Goal: Information Seeking & Learning: Learn about a topic

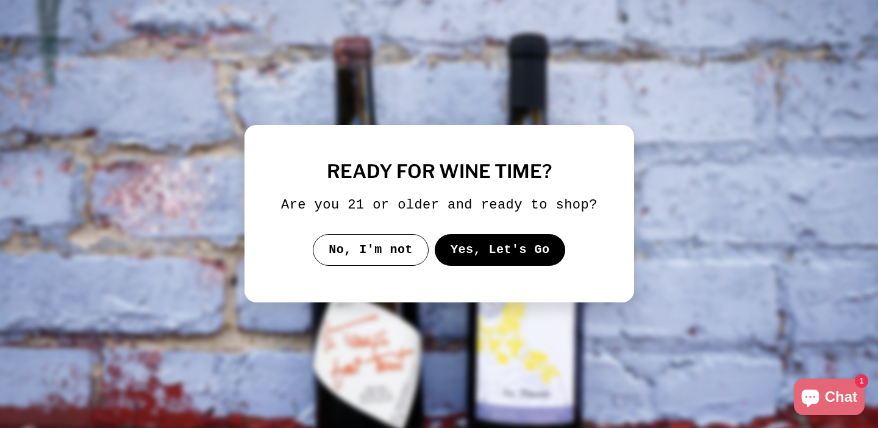
click at [508, 260] on button "Yes, Let's Go" at bounding box center [499, 250] width 131 height 32
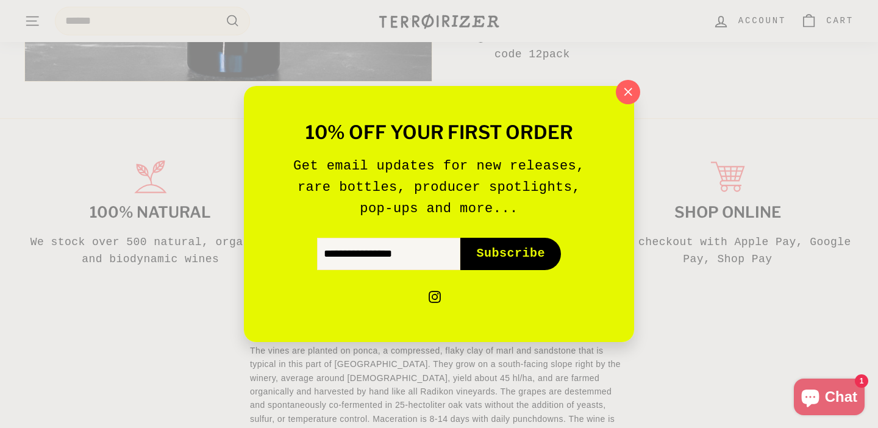
scroll to position [690, 0]
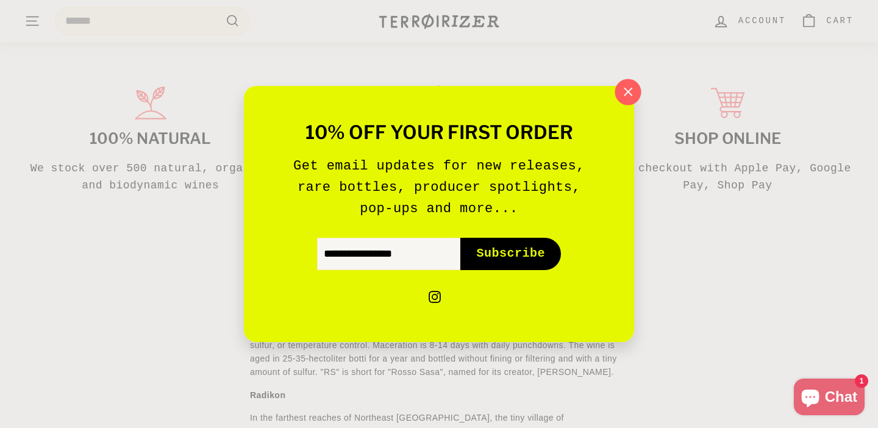
click at [628, 93] on icon "button" at bounding box center [628, 92] width 18 height 18
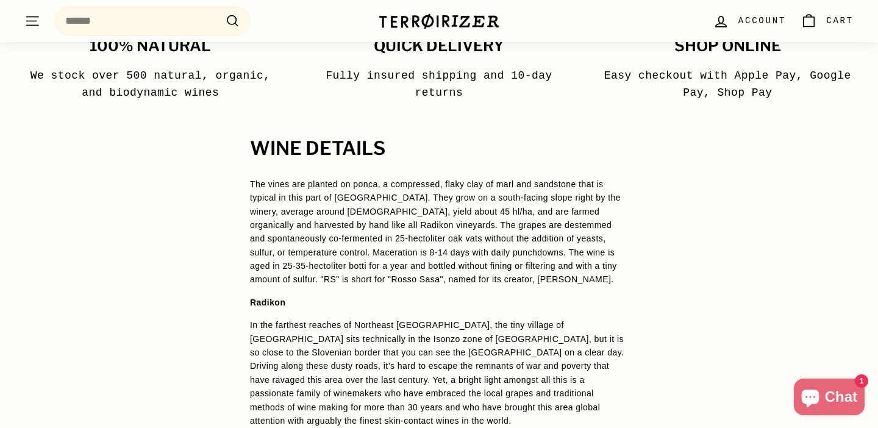
scroll to position [784, 0]
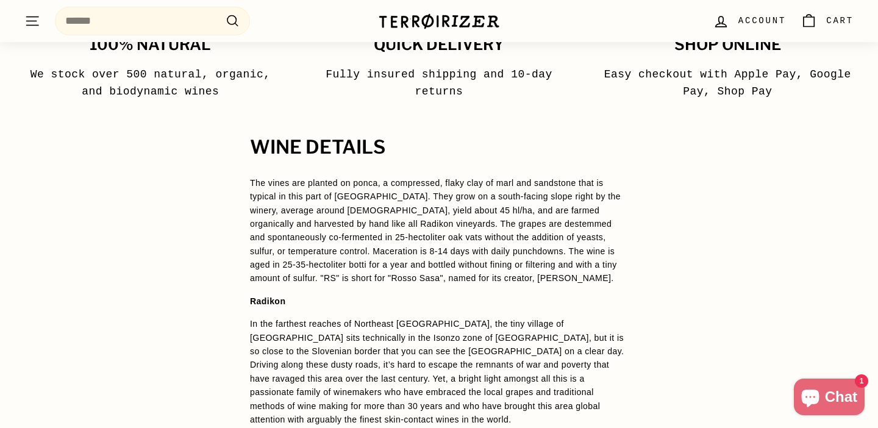
click at [338, 349] on p "In the farthest reaches of Northeast [GEOGRAPHIC_DATA], the tiny village of [GE…" at bounding box center [439, 371] width 378 height 109
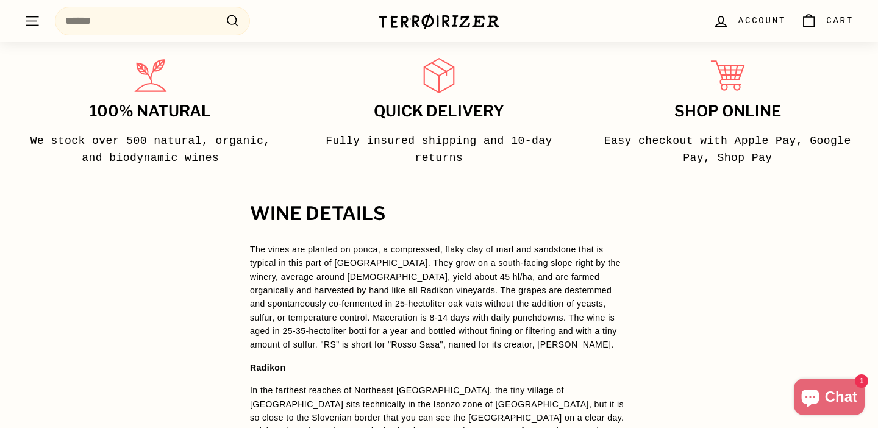
scroll to position [714, 0]
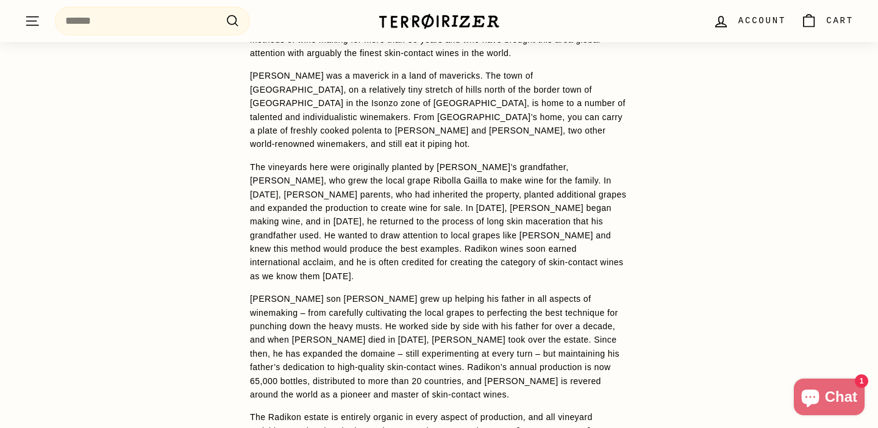
scroll to position [1754, 0]
